Goal: Information Seeking & Learning: Learn about a topic

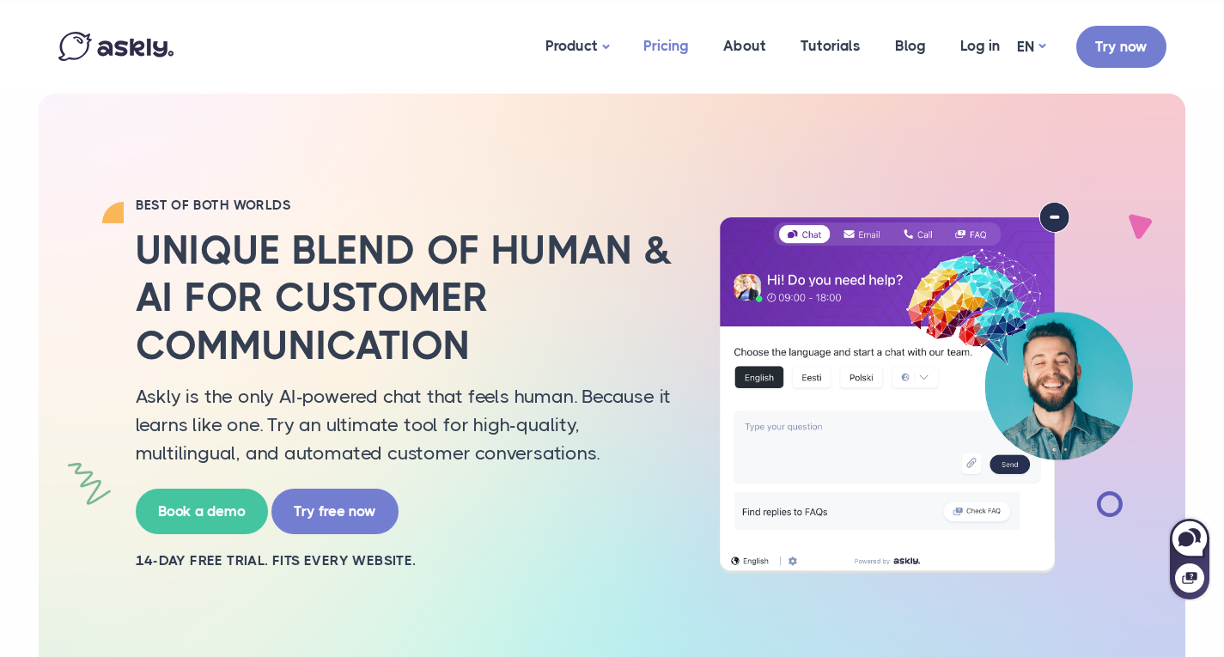
click at [663, 45] on link "Pricing" at bounding box center [666, 45] width 80 height 83
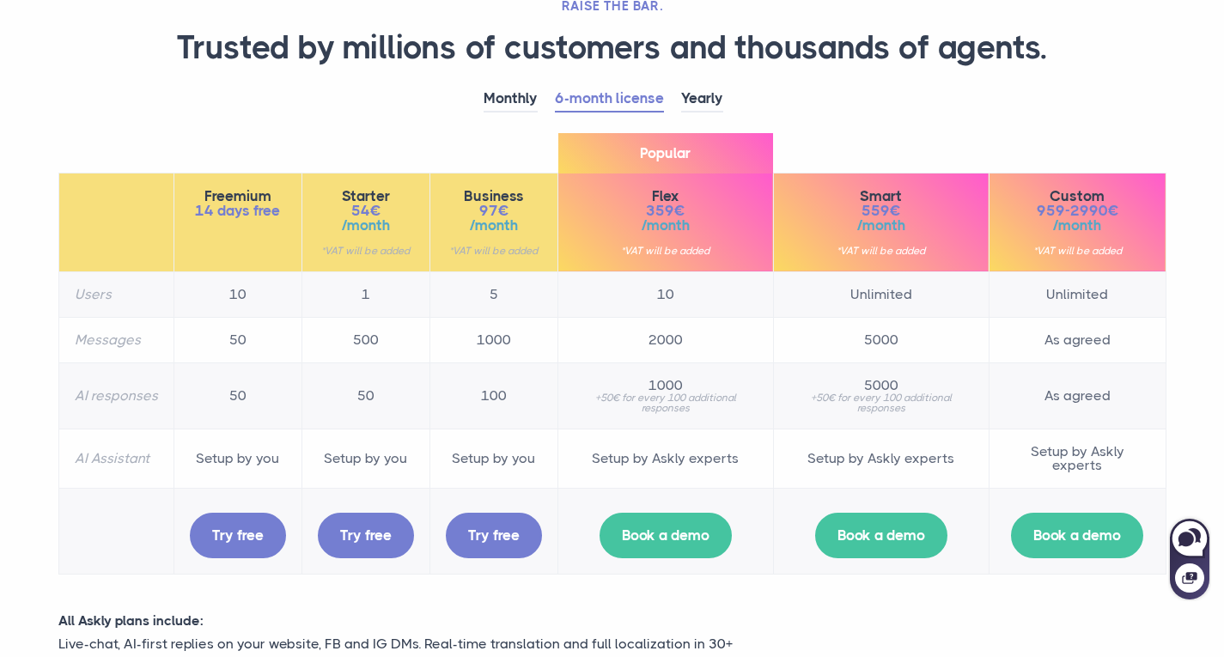
scroll to position [115, 0]
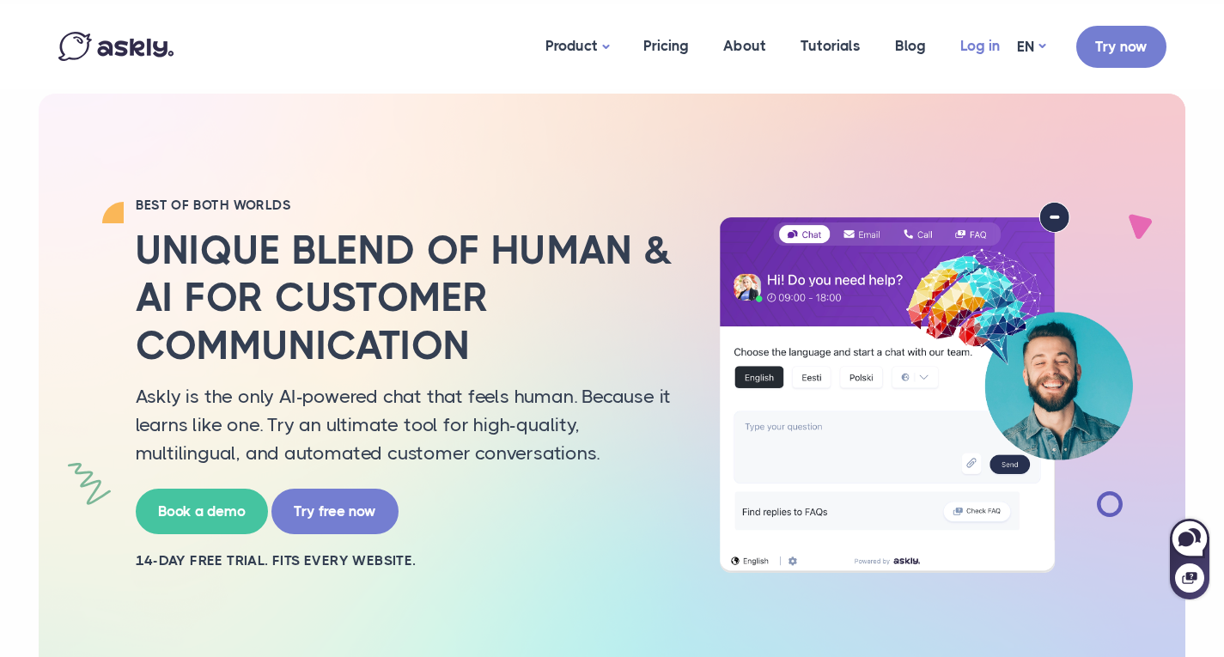
click at [996, 36] on link "Log in" at bounding box center [980, 45] width 74 height 83
click at [675, 43] on link "Pricing" at bounding box center [666, 45] width 80 height 83
click at [660, 52] on link "Pricing" at bounding box center [666, 45] width 80 height 83
click at [985, 39] on link "Log in" at bounding box center [980, 45] width 74 height 83
click at [684, 49] on link "Pricing" at bounding box center [666, 45] width 80 height 83
